Goal: Information Seeking & Learning: Learn about a topic

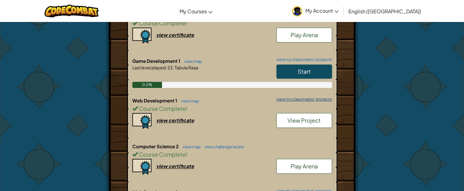
scroll to position [240, 0]
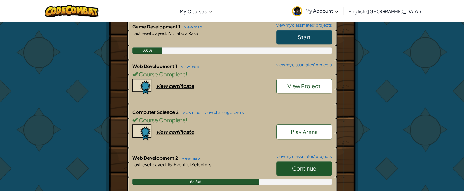
click at [311, 164] on span "Continue" at bounding box center [304, 167] width 24 height 7
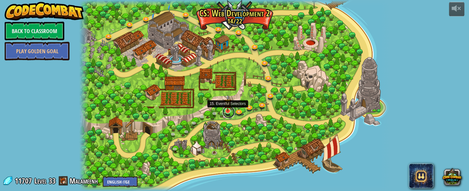
click at [227, 112] on link at bounding box center [228, 112] width 12 height 12
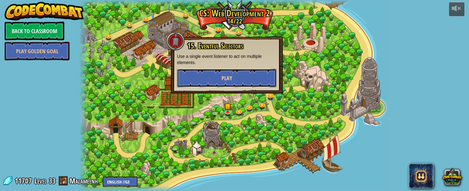
click at [243, 74] on button "Play" at bounding box center [226, 78] width 99 height 19
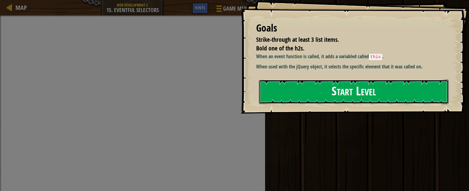
click at [311, 91] on button "Start Level" at bounding box center [354, 91] width 190 height 24
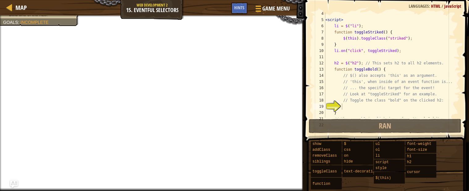
scroll to position [20, 0]
click at [350, 107] on div "< script > li = $ ( "li" ) ; function toggleStriked ( ) { $ ( this ) . toggleCl…" at bounding box center [389, 69] width 130 height 117
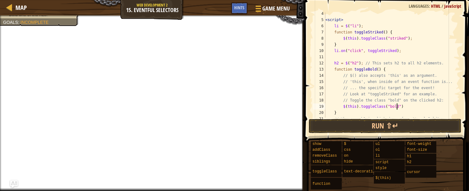
scroll to position [2, 5]
click at [397, 106] on div "< script > li = $ ( "li" ) ; function toggleStriked ( ) { $ ( this ) . toggleCl…" at bounding box center [389, 69] width 130 height 117
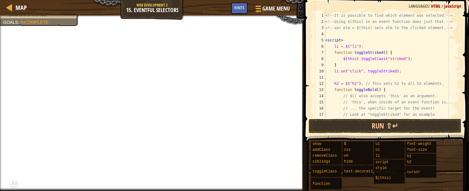
scroll to position [41, 0]
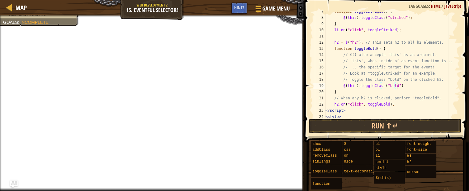
click at [397, 86] on div "function toggleStriked ( ) { $ ( this ) . toggleClass ( "striked" ) ; } li . on…" at bounding box center [389, 66] width 130 height 117
type textarea "$(this).toggleClass("bold");"
click at [329, 130] on button "Run ⇧↵" at bounding box center [385, 126] width 153 height 14
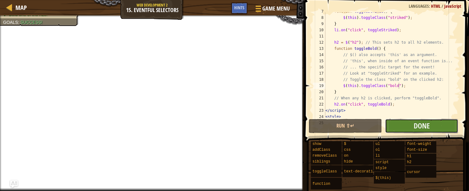
click at [418, 119] on button "Done" at bounding box center [421, 126] width 73 height 14
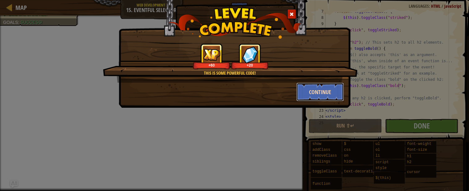
click at [321, 91] on button "Continue" at bounding box center [320, 91] width 48 height 19
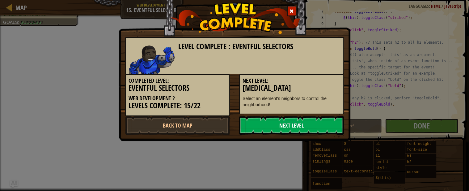
click at [297, 116] on link "Next Level" at bounding box center [291, 125] width 105 height 19
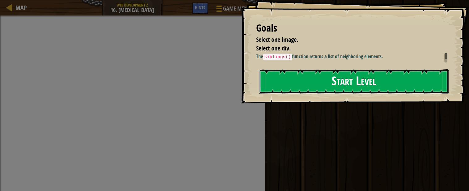
click at [333, 83] on button "Start Level" at bounding box center [354, 81] width 190 height 24
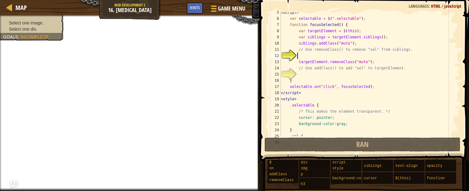
scroll to position [27, 0]
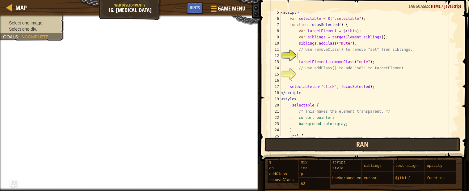
click at [319, 141] on button "Ran" at bounding box center [362, 144] width 196 height 14
click at [297, 141] on button "Ran" at bounding box center [362, 144] width 196 height 14
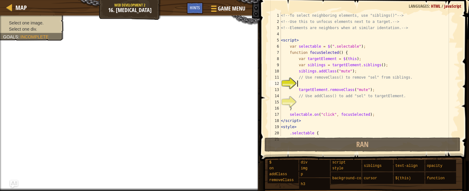
scroll to position [0, 0]
drag, startPoint x: 300, startPoint y: 85, endPoint x: 286, endPoint y: 61, distance: 27.5
click at [286, 61] on div "<!-- To select neighboring elements, use "siblings()" --> <!-- Use this to unfo…" at bounding box center [367, 80] width 175 height 136
type textarea "var targetElement = $(this);"
click at [300, 83] on div "<!-- To select neighboring elements, use "siblings()" --> <!-- Use this to unfo…" at bounding box center [367, 80] width 175 height 136
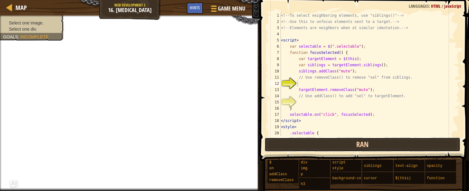
click at [360, 141] on span "Ran" at bounding box center [362, 144] width 12 height 10
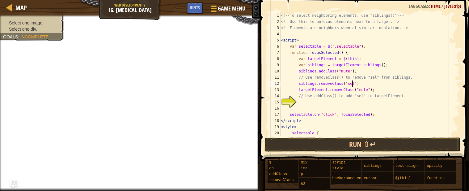
scroll to position [2, 5]
click at [302, 105] on div "<!-- To select neighboring elements, use "siblings()" --> <!-- Use this to unfo…" at bounding box center [367, 80] width 175 height 136
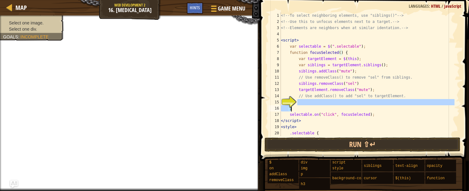
type textarea "}"
click at [310, 100] on div "<!-- To select neighboring elements, use "siblings()" --> <!-- Use this to unfo…" at bounding box center [367, 74] width 175 height 124
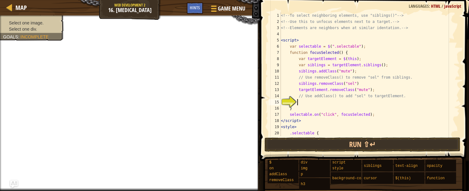
click at [331, 100] on div "<!-- To select neighboring elements, use "siblings()" --> <!-- Use this to unfo…" at bounding box center [367, 80] width 175 height 136
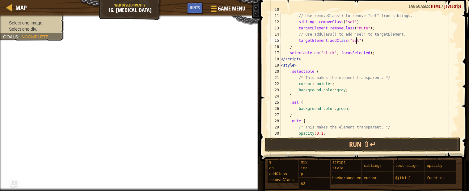
scroll to position [61, 0]
type textarea "targetElement.addClass("sel")"
click at [327, 139] on button "Run ⇧↵" at bounding box center [362, 144] width 196 height 14
click at [321, 141] on button "Run ⇧↵" at bounding box center [362, 144] width 196 height 14
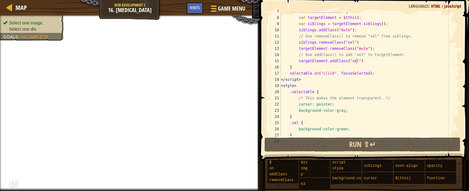
scroll to position [20, 0]
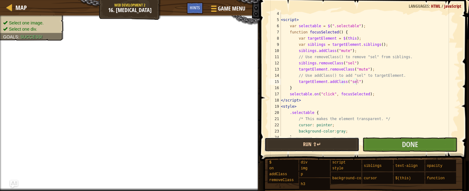
click at [283, 146] on button "Run ⇧↵" at bounding box center [311, 144] width 95 height 14
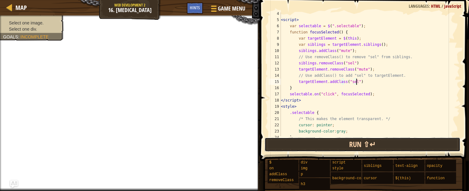
click at [283, 145] on button "Run ⇧↵" at bounding box center [362, 144] width 196 height 14
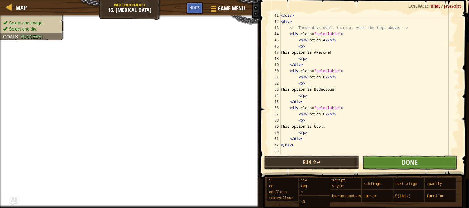
scroll to position [266, 0]
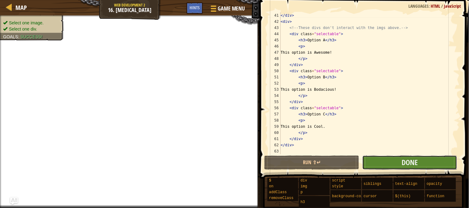
click at [395, 163] on button "Done" at bounding box center [409, 163] width 95 height 14
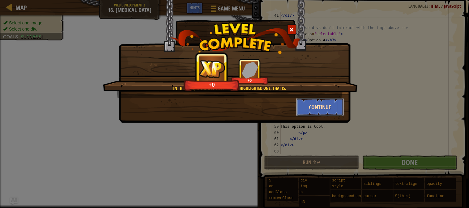
click at [313, 104] on button "Continue" at bounding box center [320, 107] width 48 height 19
